Goal: Communication & Community: Connect with others

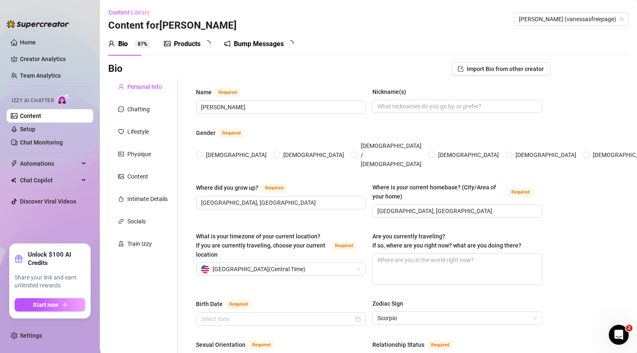
radio input "true"
type input "[DATE]"
click at [285, 44] on div "Bump Messages" at bounding box center [265, 44] width 50 height 10
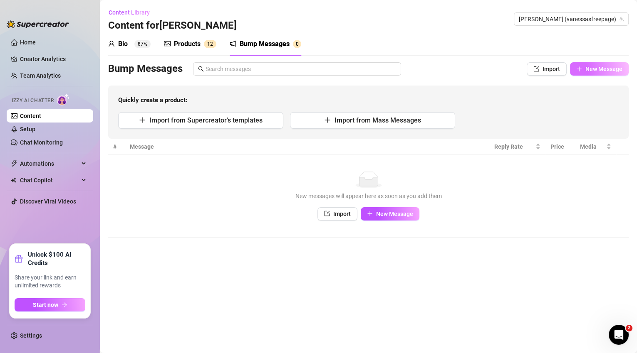
click at [590, 73] on button "New Message" at bounding box center [599, 68] width 59 height 13
type textarea "Type your message here..."
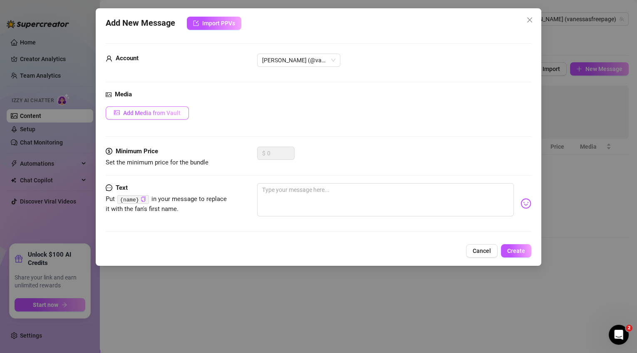
click at [173, 114] on span "Add Media from Vault" at bounding box center [151, 113] width 57 height 7
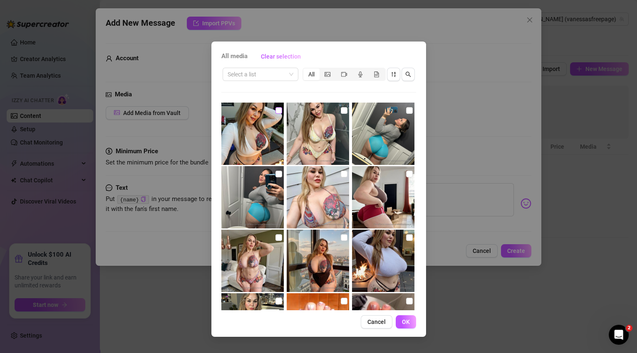
click at [275, 111] on input "checkbox" at bounding box center [278, 110] width 7 height 7
checkbox input "true"
click at [406, 319] on span "OK" at bounding box center [406, 322] width 8 height 7
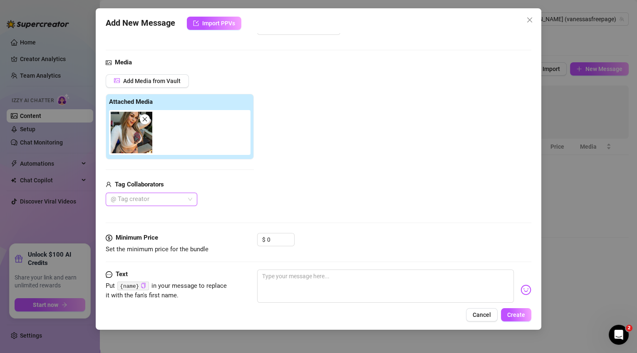
scroll to position [54, 0]
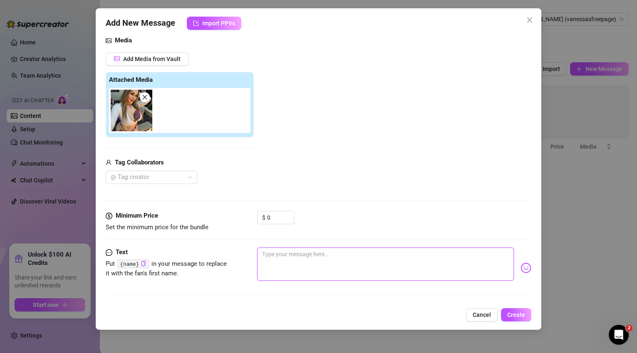
click at [278, 264] on textarea at bounding box center [385, 264] width 257 height 33
type textarea "h"
type textarea "he"
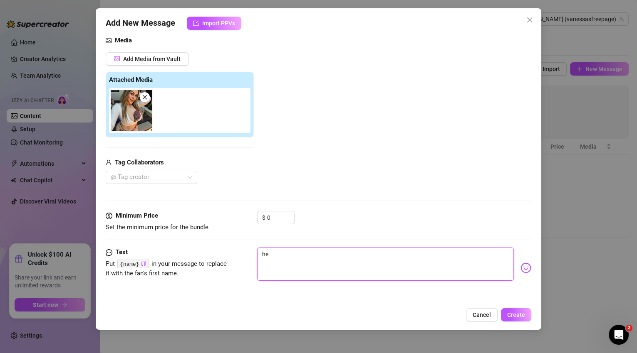
type textarea "hey"
type textarea "hey b"
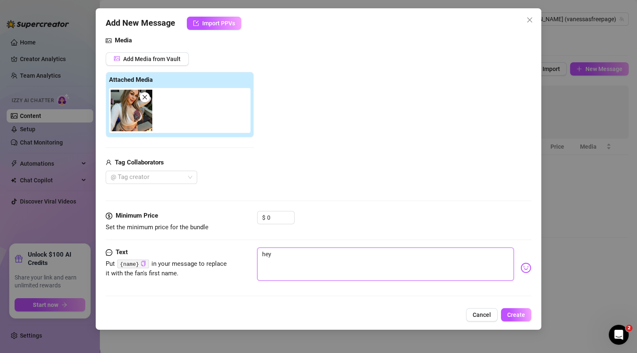
type textarea "hey b"
type textarea "hey ba"
type textarea "hey bab"
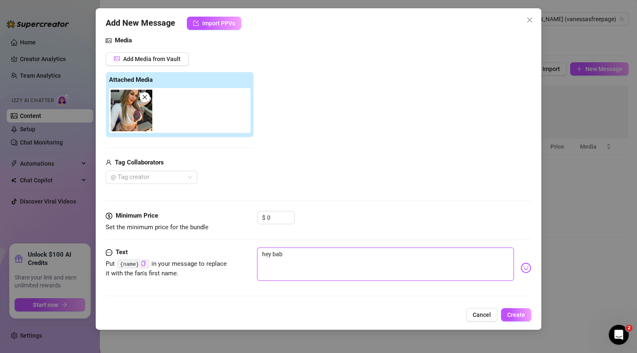
type textarea "hey babe"
type textarea "hey babe,"
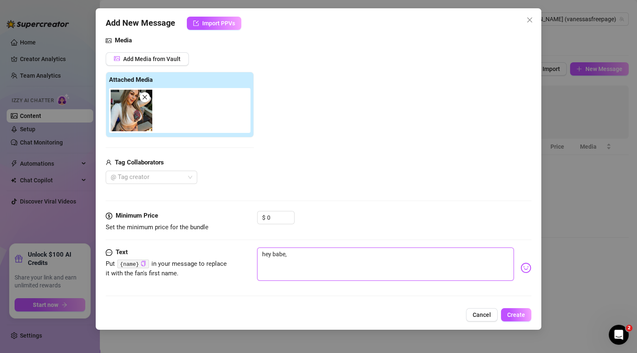
type textarea "hey babe,"
type textarea "hey babe, h"
type textarea "hey babe, ho"
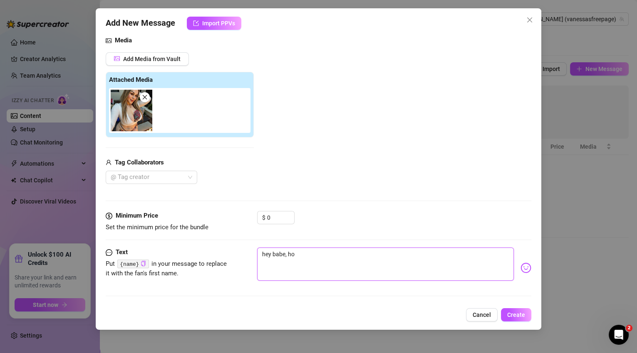
type textarea "hey babe, how"
type textarea "hey babe, how a"
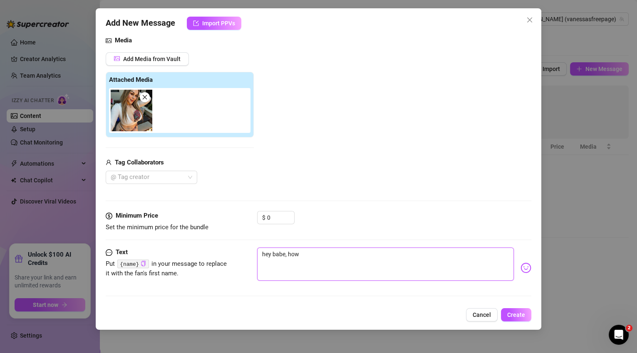
type textarea "hey babe, how a"
type textarea "hey babe, how ar"
type textarea "hey babe, how are"
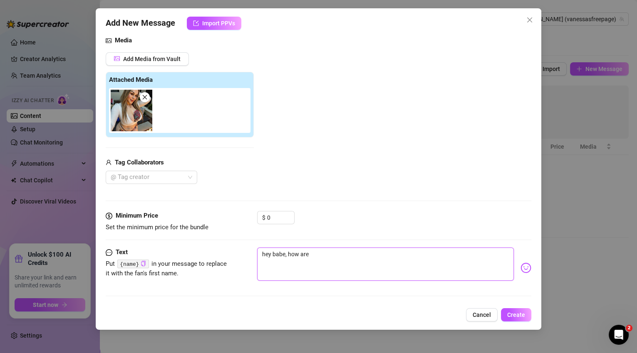
type textarea "hey babe, how are"
type textarea "hey babe, how are y"
type textarea "hey babe, how are yo"
type textarea "hey babe, how are you"
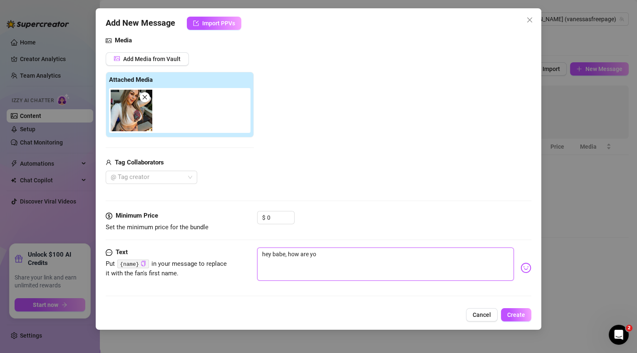
type textarea "hey babe, how are you"
type textarea "hey babe, how are you?"
click at [514, 317] on span "Create" at bounding box center [516, 315] width 18 height 7
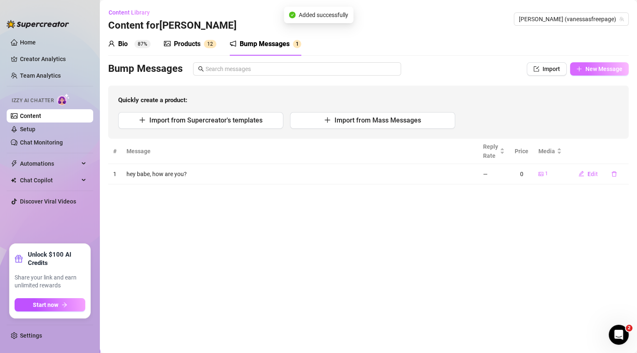
click at [587, 72] on span "New Message" at bounding box center [603, 69] width 37 height 7
type textarea "Type your message here..."
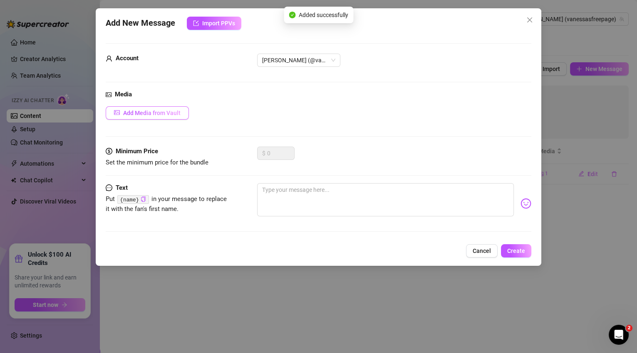
click at [163, 108] on button "Add Media from Vault" at bounding box center [147, 112] width 83 height 13
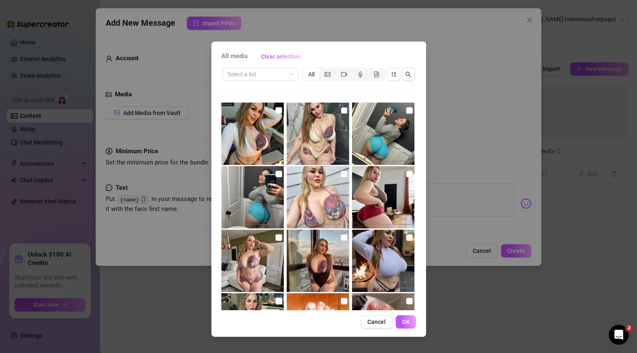
click at [341, 111] on input "checkbox" at bounding box center [344, 110] width 7 height 7
checkbox input "true"
click at [406, 321] on span "OK" at bounding box center [406, 322] width 8 height 7
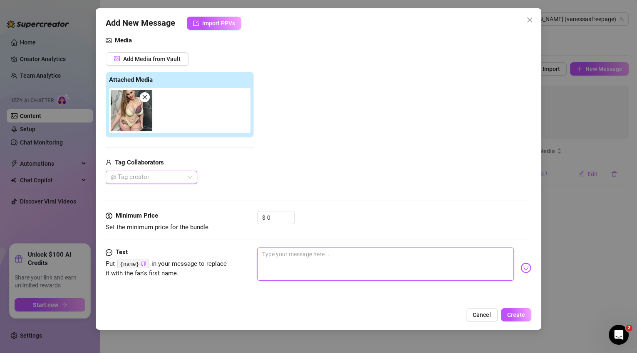
click at [309, 260] on textarea at bounding box center [385, 264] width 257 height 33
type textarea "h"
type textarea "Type your message here..."
type textarea "d"
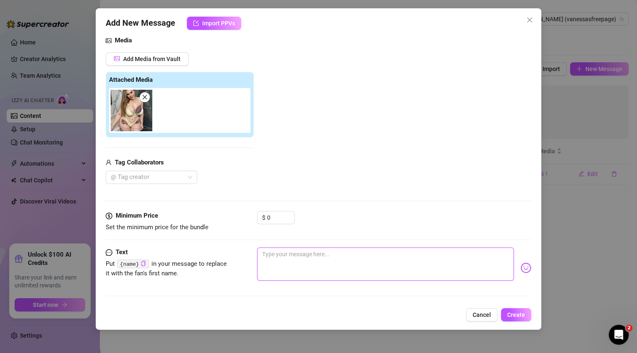
type textarea "d"
type textarea "do"
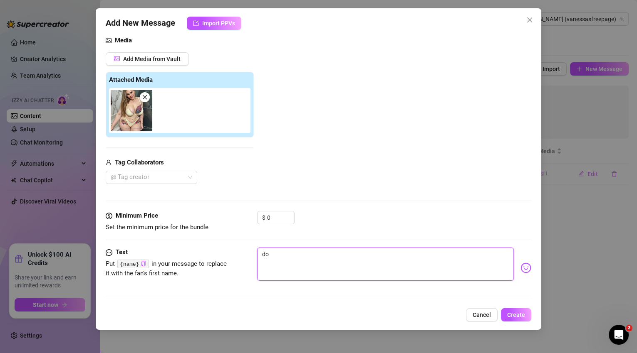
type textarea "do y"
type textarea "do yo"
type textarea "do you"
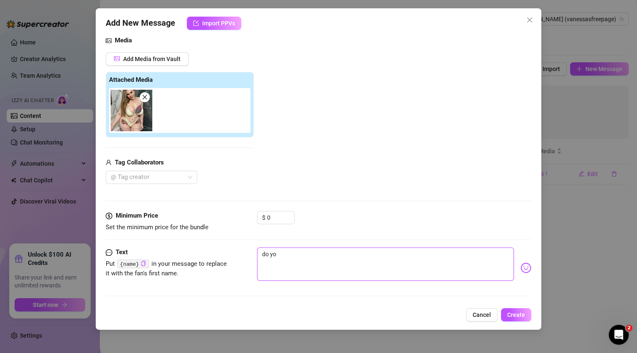
type textarea "do you"
type textarea "do youl"
type textarea "do youli"
type textarea "do youlik"
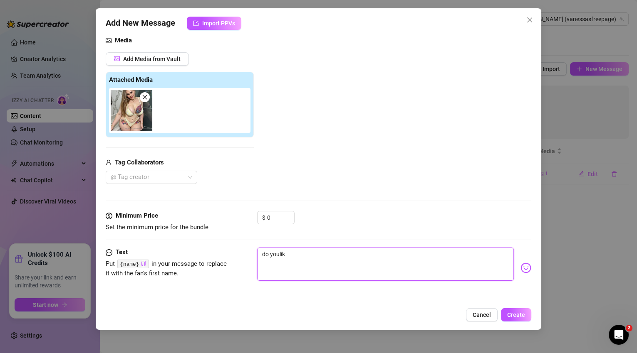
type textarea "do youlike"
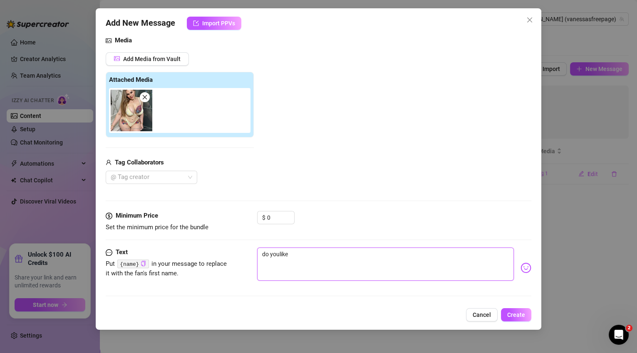
type textarea "do youlike"
type textarea "do youlik"
type textarea "do youli"
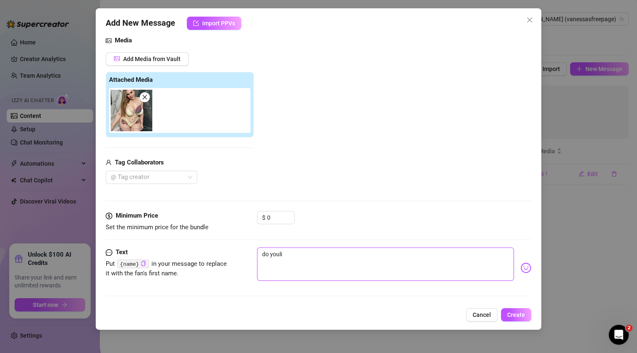
type textarea "do youl"
type textarea "do you"
type textarea "do you l"
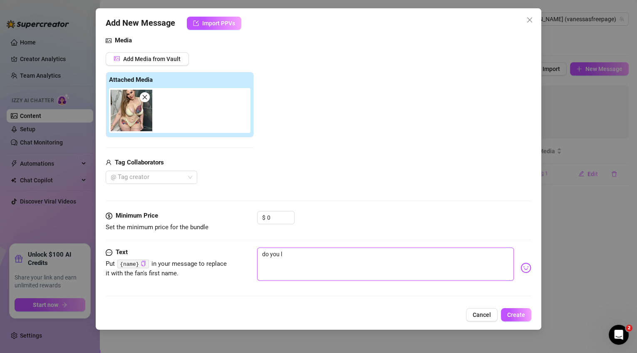
type textarea "do you li"
type textarea "do you lik"
type textarea "do you like"
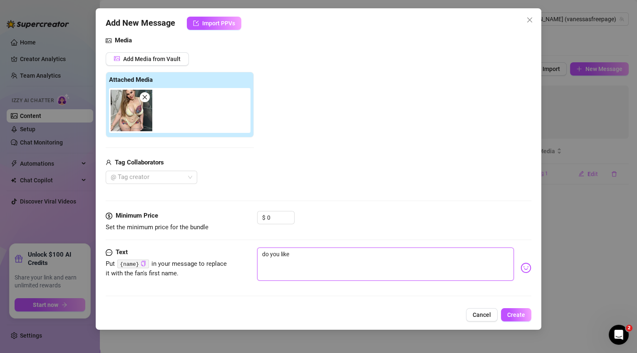
type textarea "do you like m"
type textarea "do you like my"
type textarea "do you like my o"
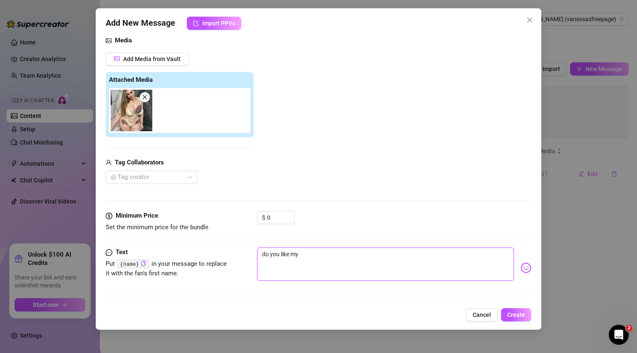
type textarea "do you like my o"
type textarea "do you like my ou"
type textarea "do you like my out"
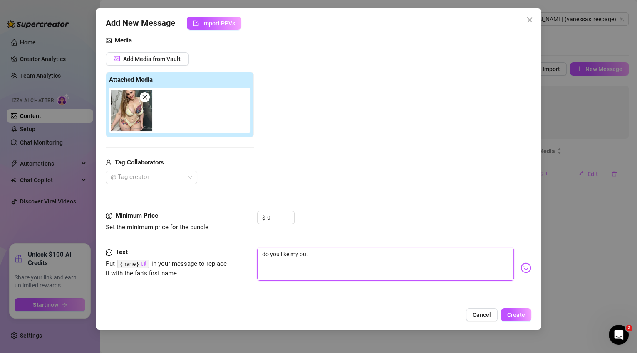
type textarea "do you like my outf"
type textarea "do you like my outfi"
type textarea "do you like my outfit"
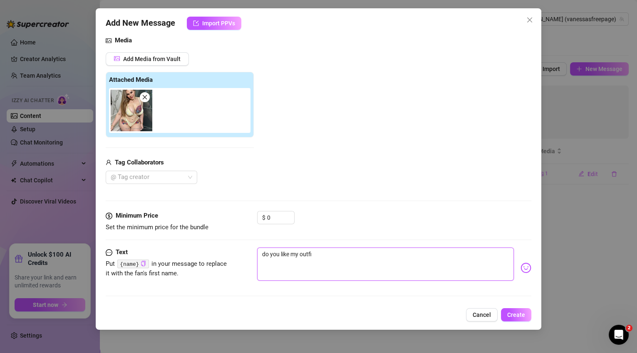
type textarea "do you like my outfit"
type textarea "do you like my outfit b"
type textarea "do you like my outfit ba"
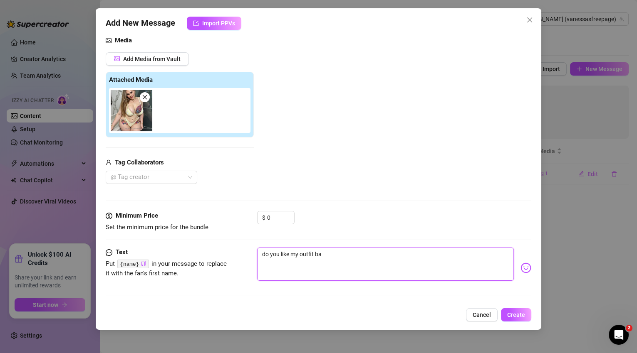
type textarea "do you like my outfit bab"
type textarea "do you like my outfit babe"
type textarea "do you like my outfit babe?"
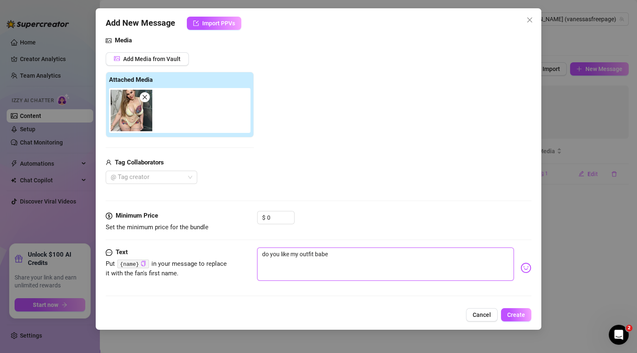
type textarea "do you like my outfit babe?"
click at [511, 317] on span "Create" at bounding box center [516, 315] width 18 height 7
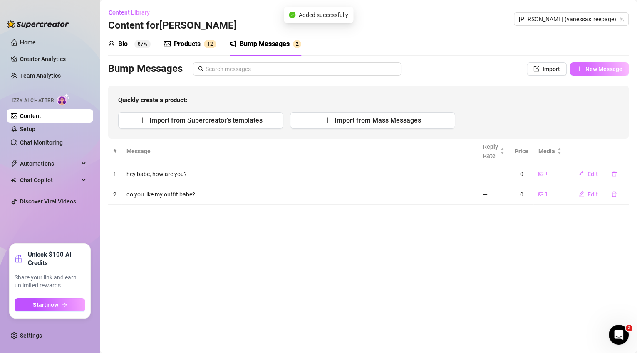
click at [594, 71] on span "New Message" at bounding box center [603, 69] width 37 height 7
type textarea "Type your message here..."
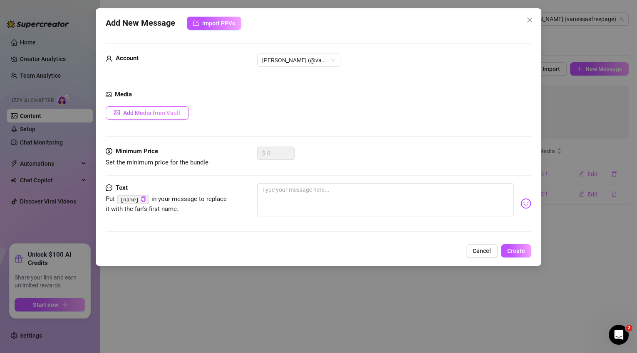
click at [170, 111] on span "Add Media from Vault" at bounding box center [151, 113] width 57 height 7
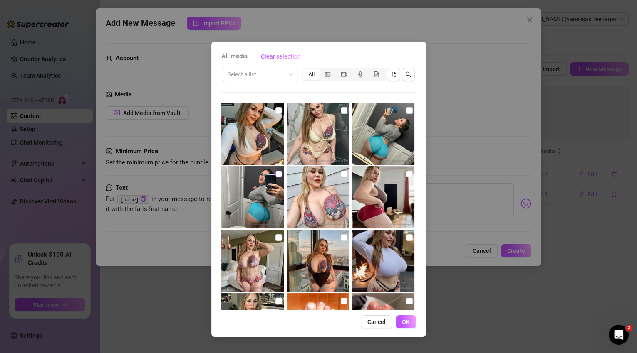
click at [278, 176] on input "checkbox" at bounding box center [278, 174] width 7 height 7
click at [279, 175] on input "checkbox" at bounding box center [278, 174] width 7 height 7
checkbox input "false"
click at [406, 175] on input "checkbox" at bounding box center [409, 174] width 7 height 7
checkbox input "true"
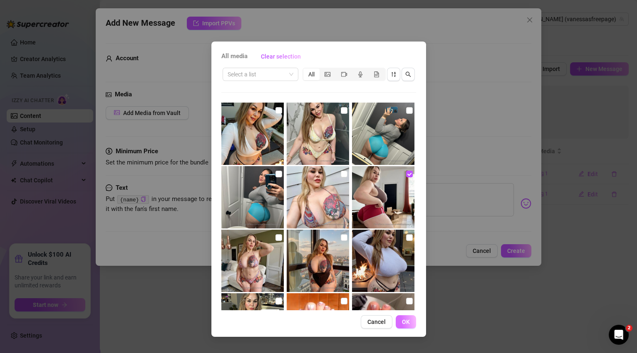
click at [405, 321] on span "OK" at bounding box center [406, 322] width 8 height 7
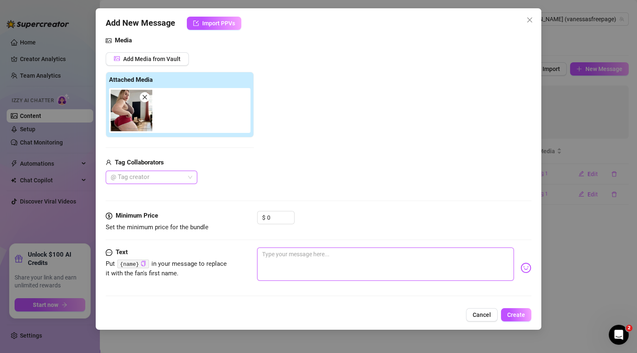
click at [288, 262] on textarea at bounding box center [385, 264] width 257 height 33
type textarea "d"
type textarea "do"
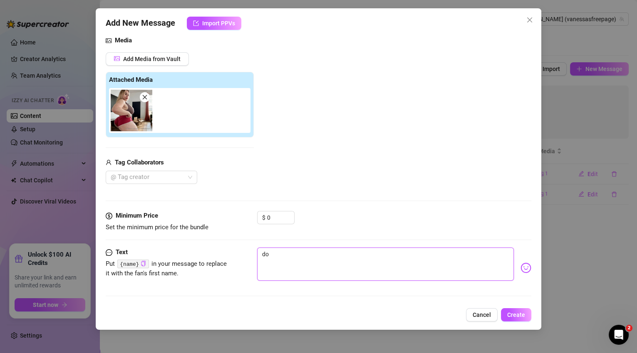
type textarea "do"
type textarea "do y"
type textarea "do yo"
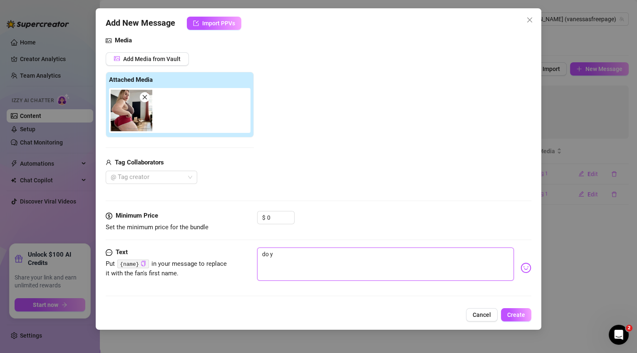
type textarea "do yo"
type textarea "do you"
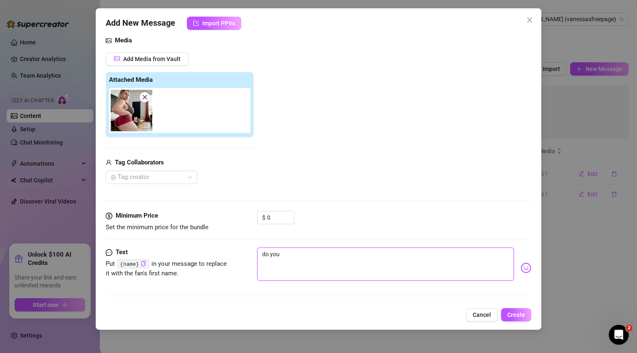
type textarea "do you l"
type textarea "do you li"
type textarea "do you lik"
type textarea "do you likk"
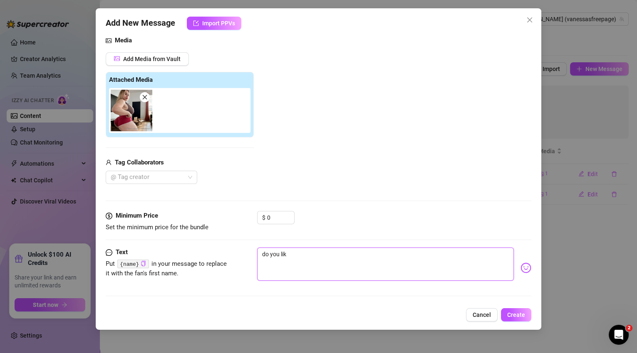
type textarea "do you likk"
type textarea "do you likke"
type textarea "do you likk"
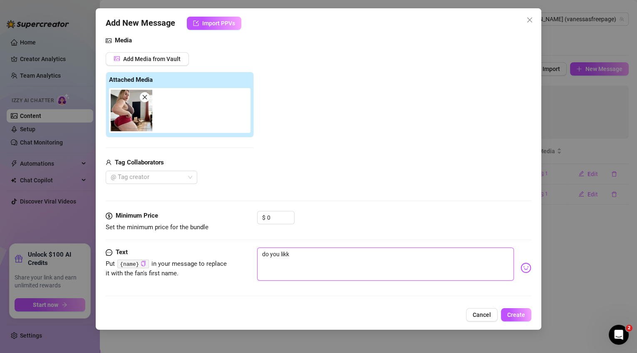
type textarea "do you lik"
type textarea "do you li"
type textarea "do you l"
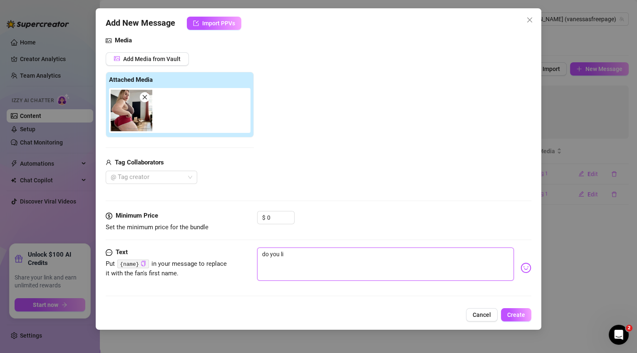
type textarea "do you l"
type textarea "do you"
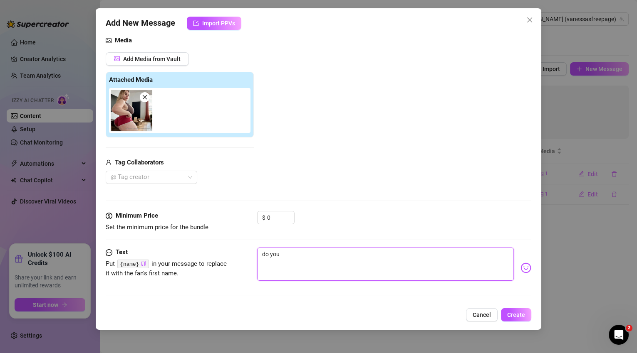
type textarea "do yo"
type textarea "do y"
type textarea "do"
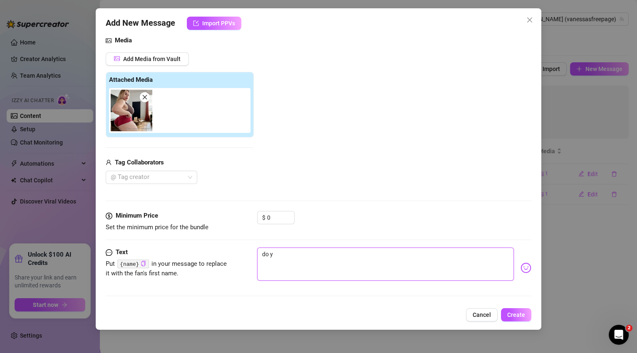
type textarea "do"
type textarea "d"
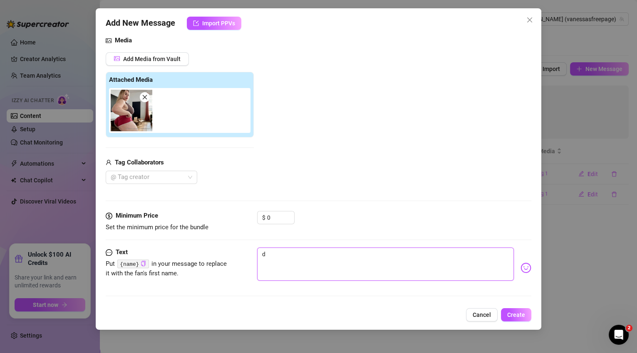
type textarea "Type your message here..."
type textarea "s"
type textarea "sp"
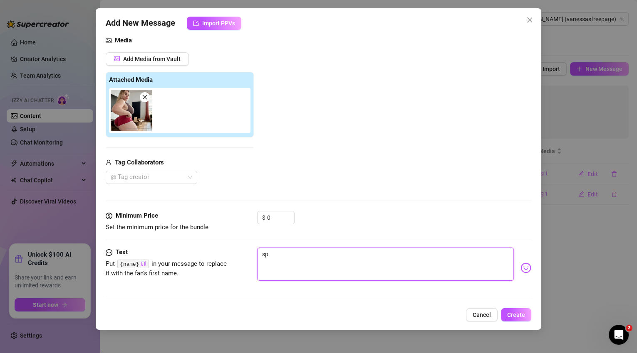
type textarea "spa"
type textarea "span"
type textarea "spank"
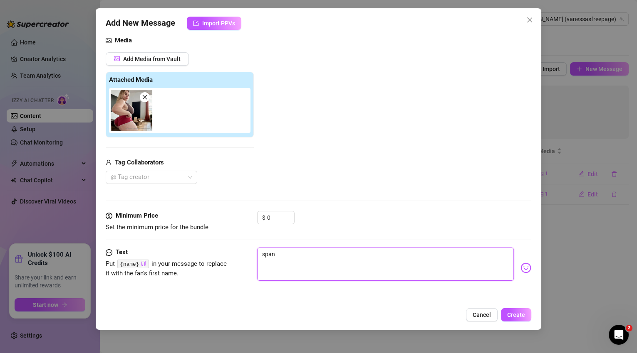
type textarea "spank"
type textarea "spank m"
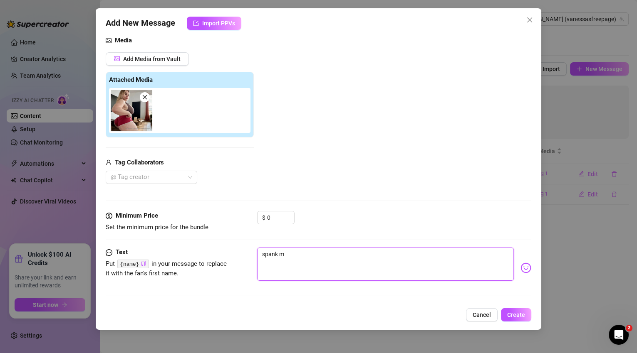
type textarea "spank me"
type textarea "spank me?"
click at [507, 314] on button "Create" at bounding box center [516, 315] width 30 height 13
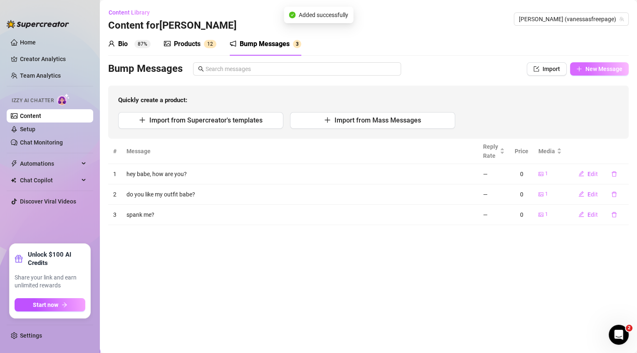
click at [580, 70] on icon "plus" at bounding box center [579, 69] width 6 height 6
type textarea "Type your message here..."
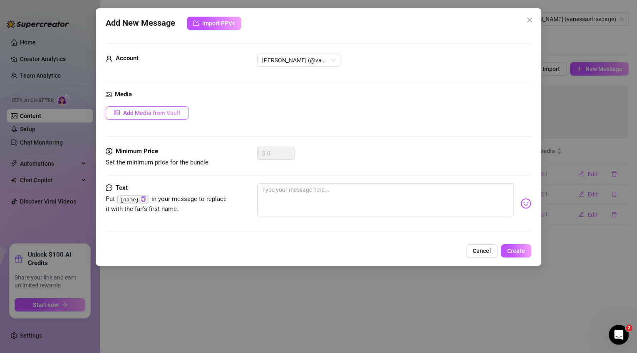
click at [154, 112] on span "Add Media from Vault" at bounding box center [151, 113] width 57 height 7
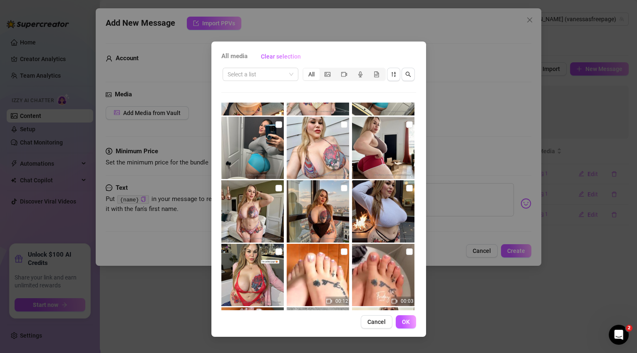
scroll to position [50, 0]
click at [341, 124] on input "checkbox" at bounding box center [344, 124] width 7 height 7
checkbox input "true"
click at [405, 322] on span "OK" at bounding box center [406, 322] width 8 height 7
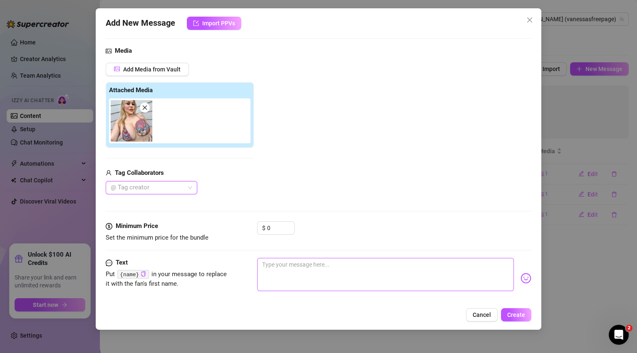
scroll to position [54, 0]
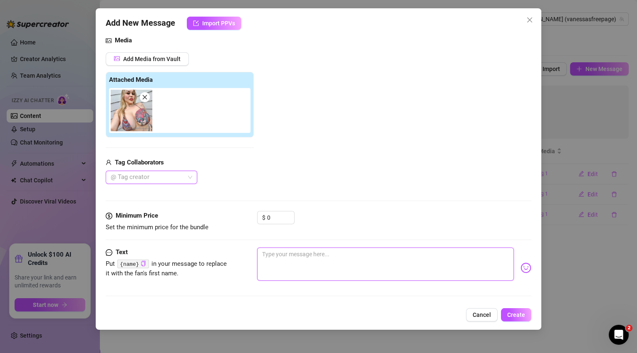
click at [302, 250] on textarea at bounding box center [385, 264] width 257 height 33
type textarea "w"
type textarea "wa"
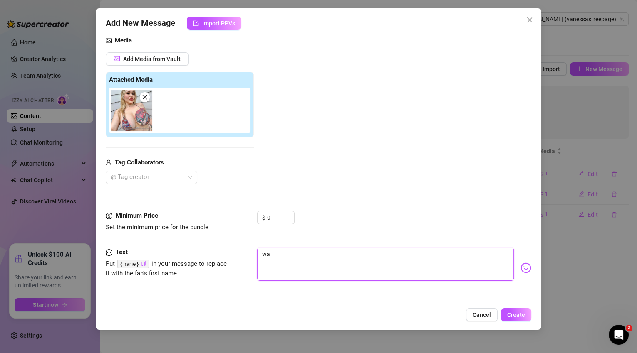
type textarea "wan"
type textarea "[PERSON_NAME]"
type textarea "wanna"
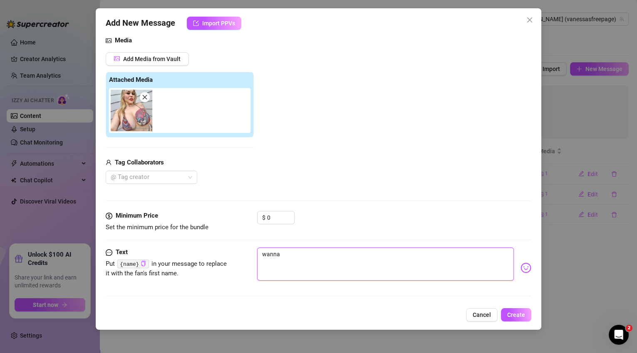
type textarea "wanna"
type textarea "wanna c"
type textarea "wanna ch"
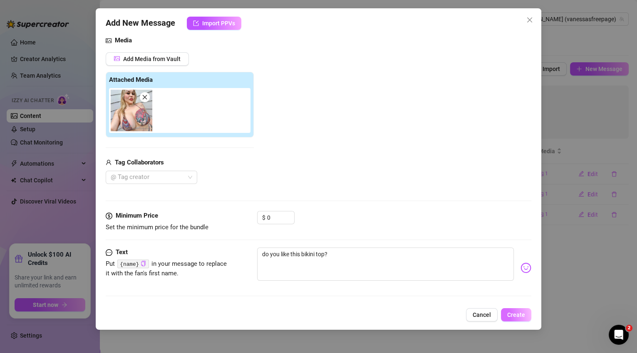
click at [506, 315] on button "Create" at bounding box center [516, 315] width 30 height 13
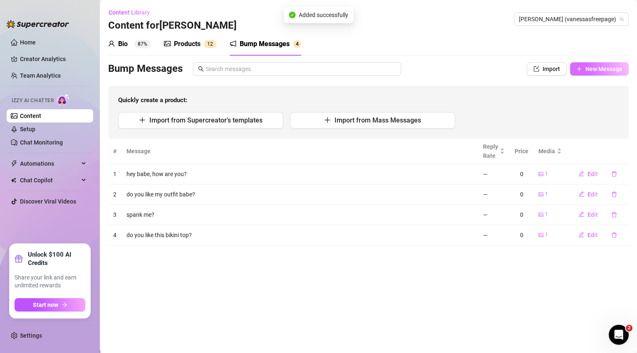
click at [606, 64] on button "New Message" at bounding box center [599, 68] width 59 height 13
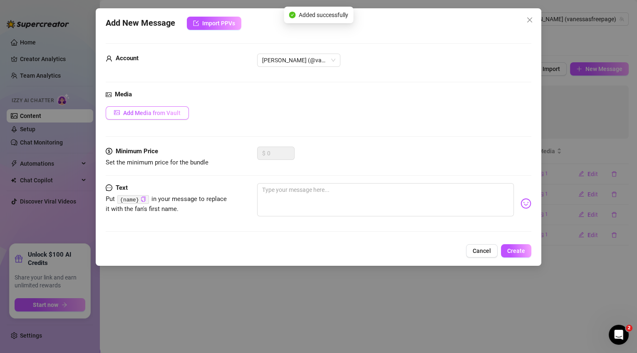
click at [182, 115] on button "Add Media from Vault" at bounding box center [147, 112] width 83 height 13
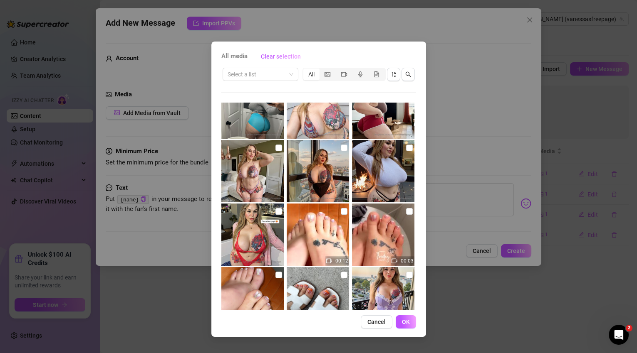
scroll to position [93, 0]
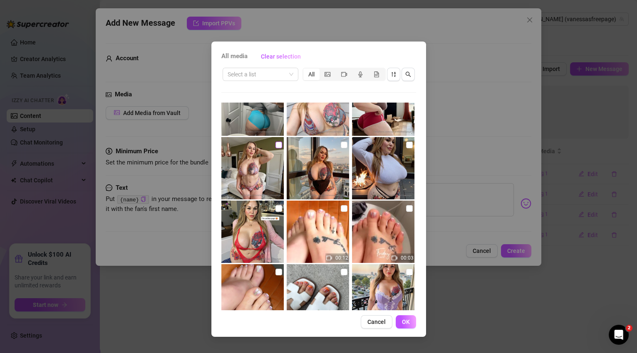
click at [275, 145] on input "checkbox" at bounding box center [278, 145] width 7 height 7
click at [400, 322] on button "OK" at bounding box center [405, 322] width 20 height 13
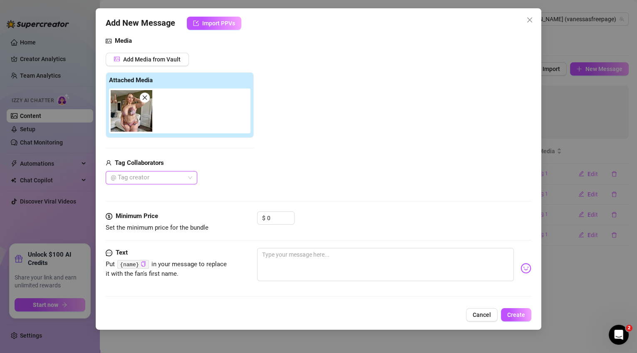
scroll to position [54, 0]
click at [282, 258] on textarea at bounding box center [385, 264] width 257 height 33
click at [513, 319] on button "Create" at bounding box center [516, 315] width 30 height 13
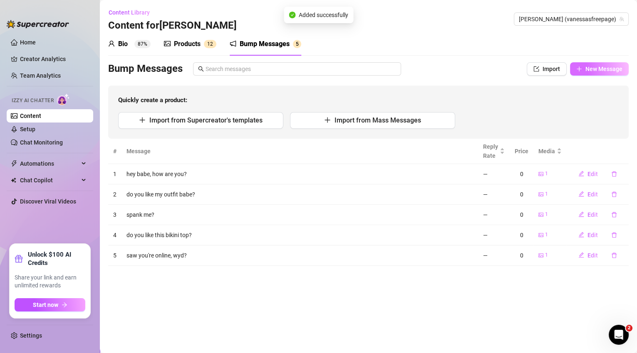
click at [585, 68] on span "New Message" at bounding box center [603, 69] width 37 height 7
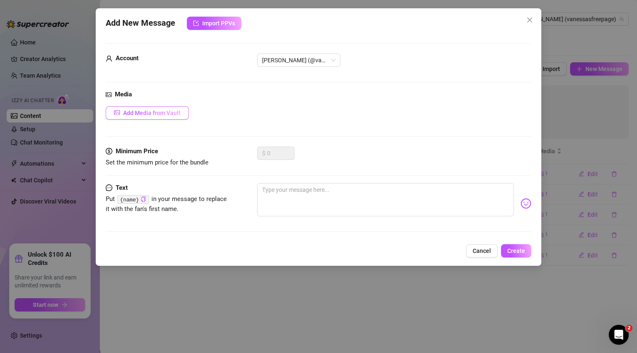
click at [163, 119] on button "Add Media from Vault" at bounding box center [147, 112] width 83 height 13
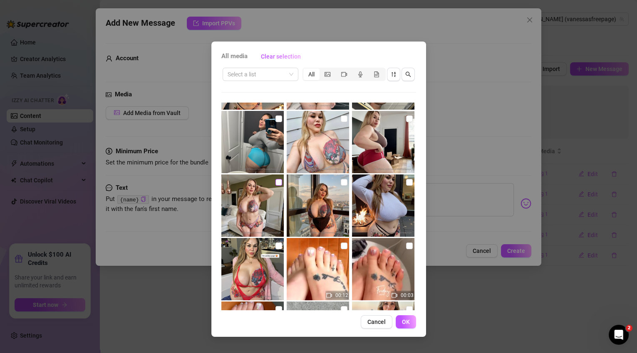
scroll to position [69, 0]
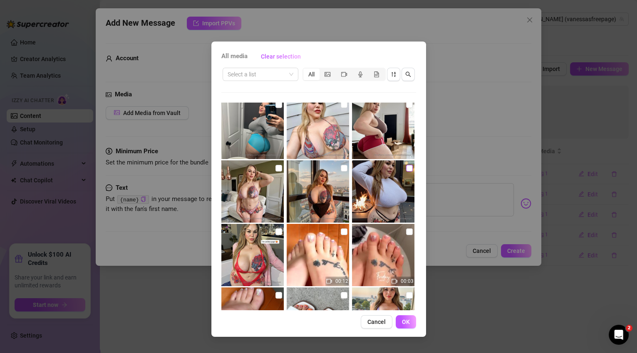
click at [406, 169] on input "checkbox" at bounding box center [409, 168] width 7 height 7
click at [409, 321] on button "OK" at bounding box center [405, 322] width 20 height 13
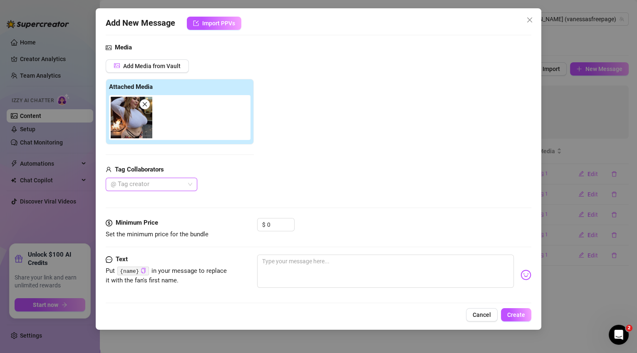
scroll to position [54, 0]
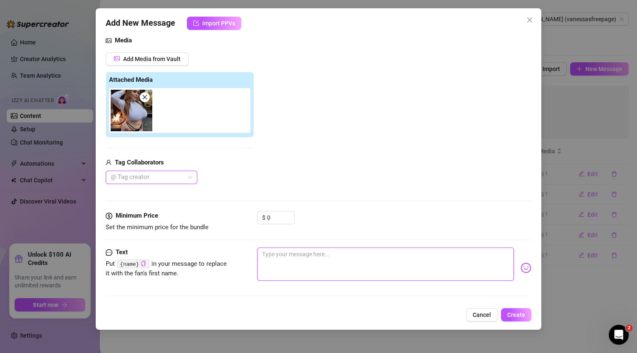
click at [307, 250] on textarea at bounding box center [385, 264] width 257 height 33
click at [520, 272] on img at bounding box center [525, 268] width 11 height 11
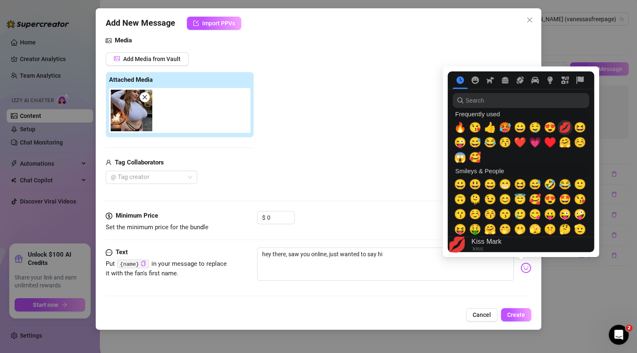
click at [566, 131] on span "💋" at bounding box center [564, 128] width 12 height 12
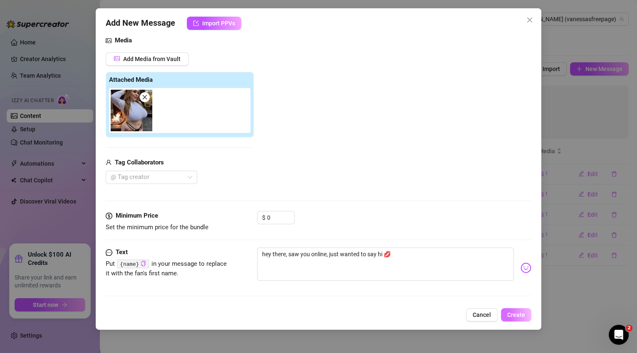
click at [514, 314] on span "Create" at bounding box center [516, 315] width 18 height 7
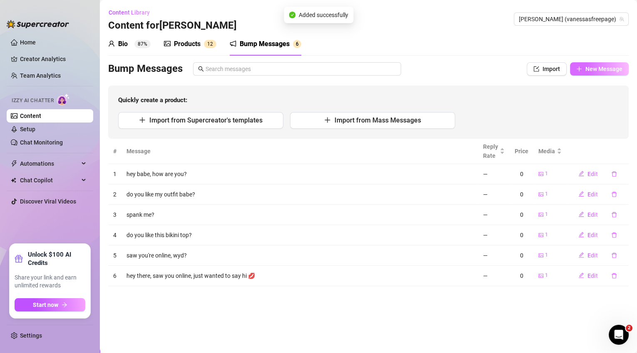
click at [593, 71] on span "New Message" at bounding box center [603, 69] width 37 height 7
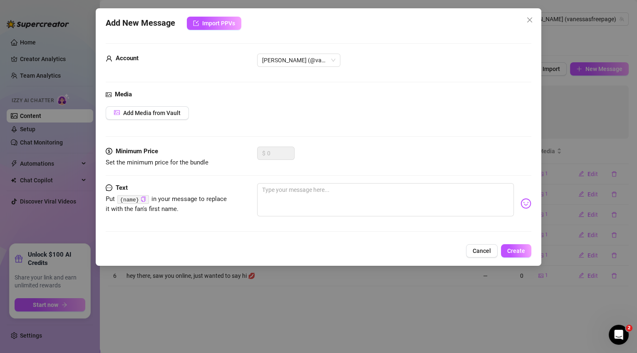
click at [564, 96] on div "Add New Message Import PPVs Account [PERSON_NAME] (@vanessasfreepage) Media Add…" at bounding box center [318, 176] width 637 height 353
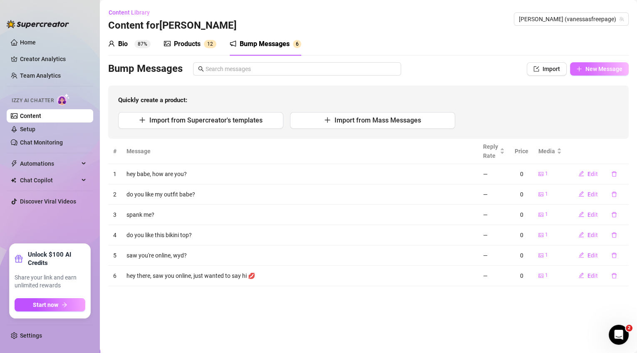
click at [588, 69] on span "New Message" at bounding box center [603, 69] width 37 height 7
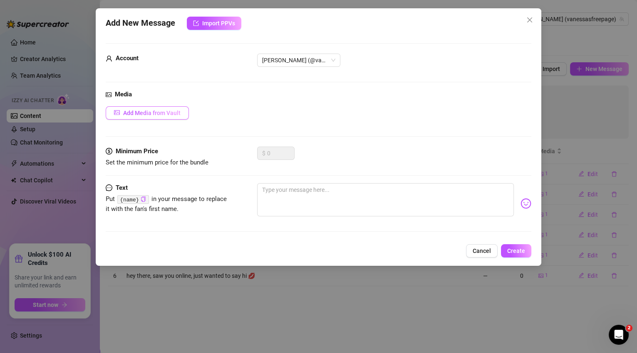
click at [163, 111] on span "Add Media from Vault" at bounding box center [151, 113] width 57 height 7
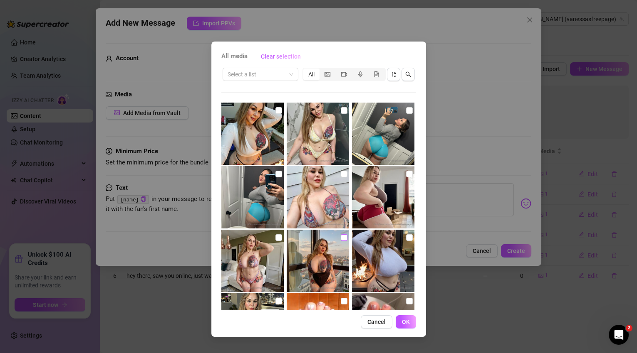
click at [341, 239] on input "checkbox" at bounding box center [344, 238] width 7 height 7
click at [398, 320] on button "OK" at bounding box center [405, 322] width 20 height 13
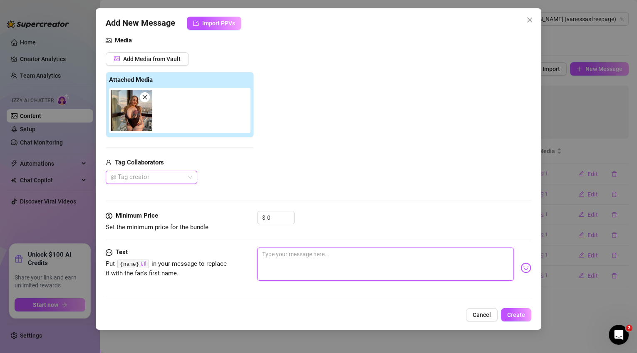
click at [278, 253] on textarea at bounding box center [385, 264] width 257 height 33
click at [269, 258] on textarea "hows it going babe?" at bounding box center [385, 264] width 257 height 33
click at [272, 256] on textarea "hows it going babe?" at bounding box center [385, 264] width 257 height 33
click at [522, 316] on span "Create" at bounding box center [516, 315] width 18 height 7
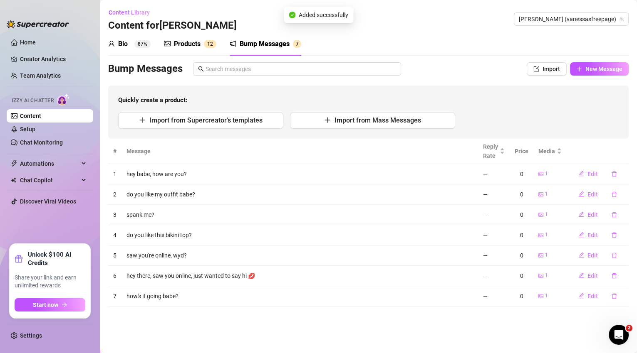
click at [185, 41] on div "Products" at bounding box center [187, 44] width 27 height 10
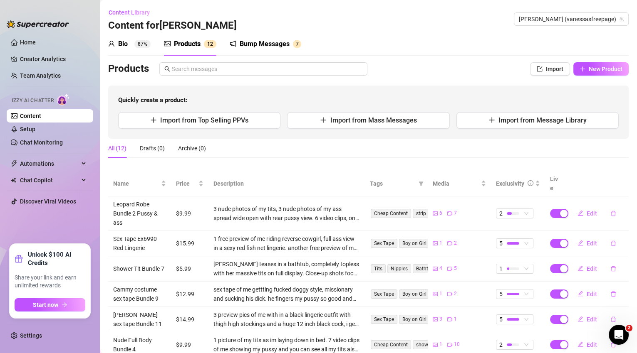
click at [127, 42] on div "Bio" at bounding box center [123, 44] width 10 height 10
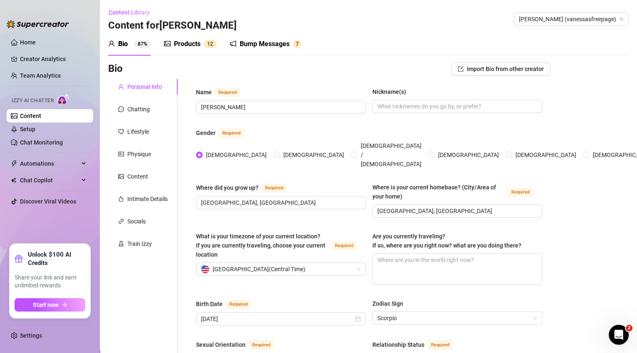
click at [252, 41] on div "Bump Messages" at bounding box center [265, 44] width 50 height 10
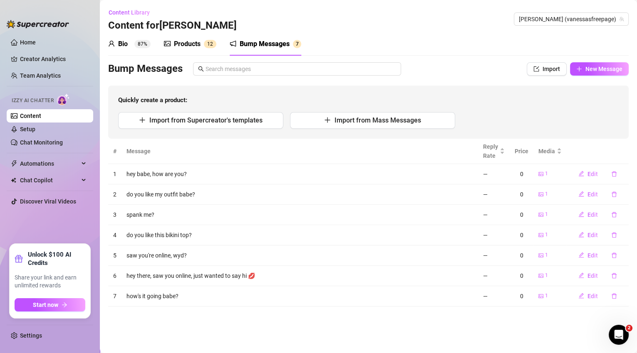
click at [194, 44] on div "Products" at bounding box center [187, 44] width 27 height 10
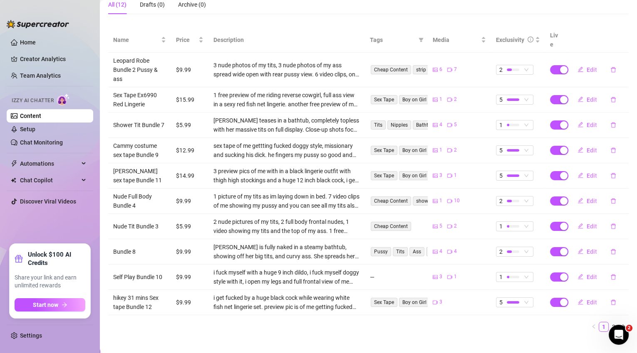
scroll to position [0, 0]
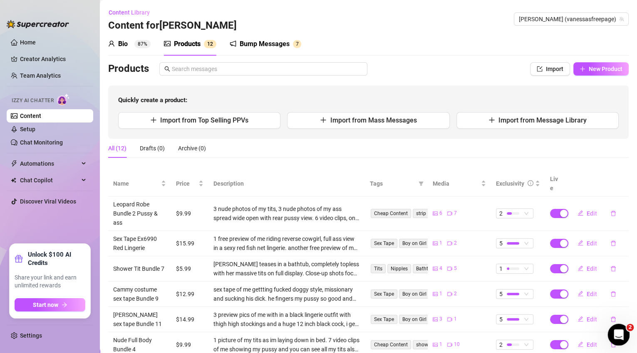
click at [615, 334] on icon "Open Intercom Messenger" at bounding box center [617, 334] width 14 height 14
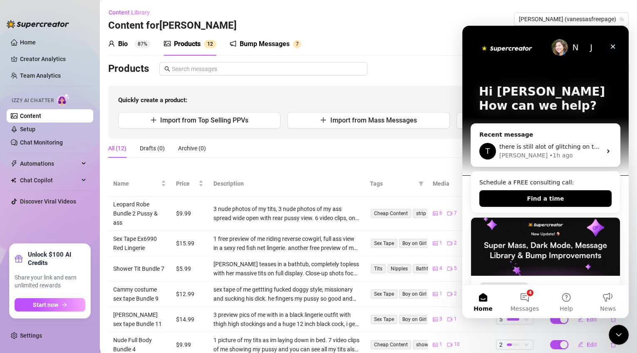
click at [615, 46] on icon "Close" at bounding box center [612, 46] width 7 height 7
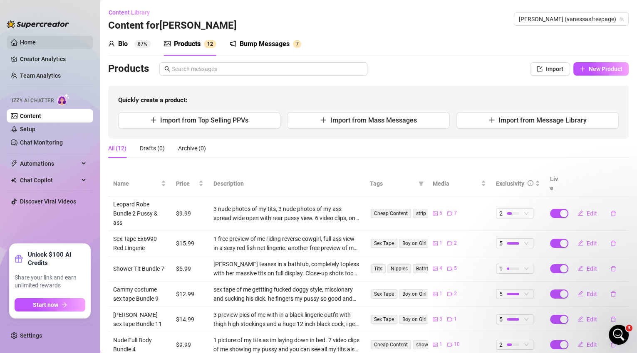
click at [20, 43] on link "Home" at bounding box center [28, 42] width 16 height 7
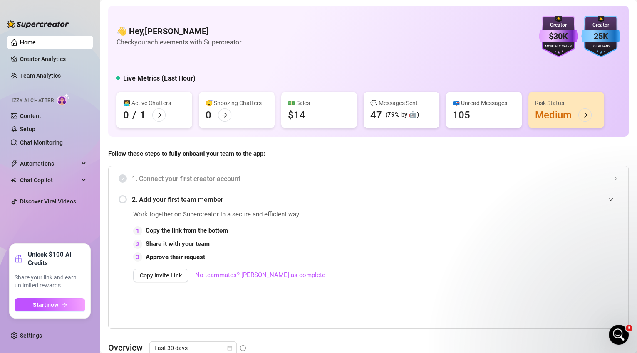
click at [311, 117] on div "💵 Sales $14" at bounding box center [319, 110] width 76 height 37
click at [38, 113] on link "Content" at bounding box center [30, 116] width 21 height 7
